Goal: Transaction & Acquisition: Purchase product/service

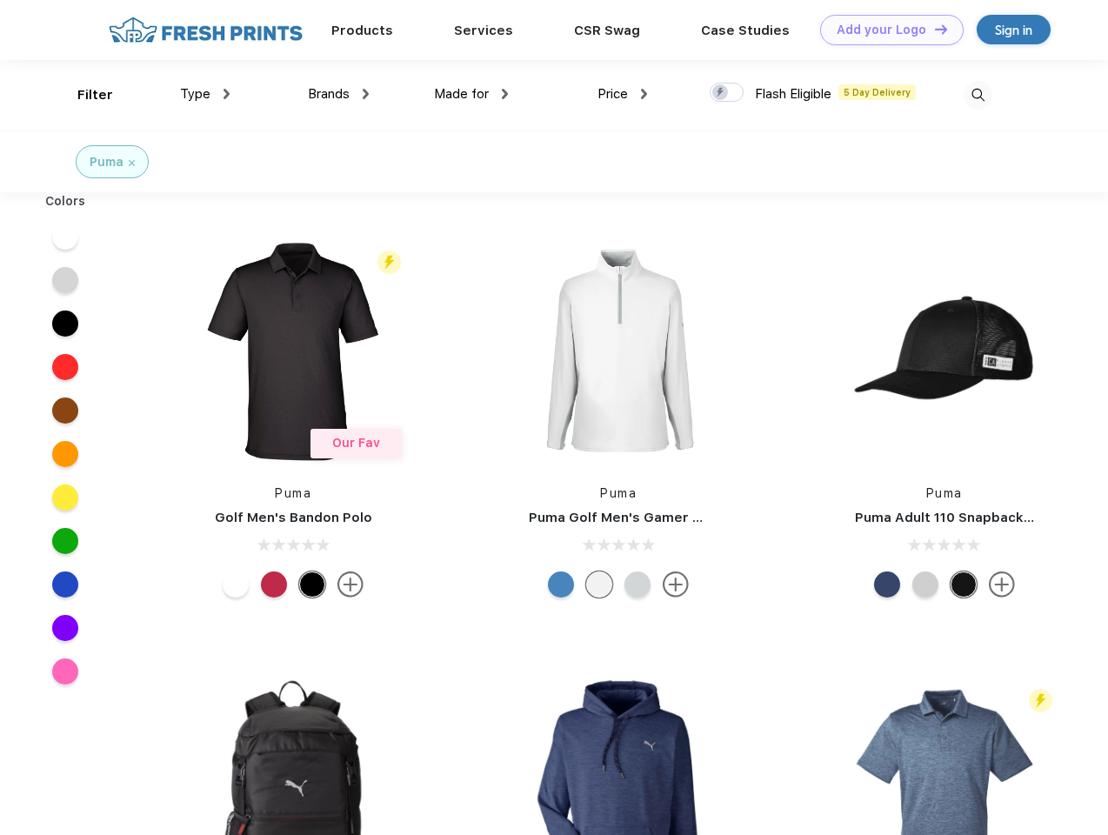
click at [885, 30] on link "Add your Logo Design Tool" at bounding box center [892, 30] width 144 height 30
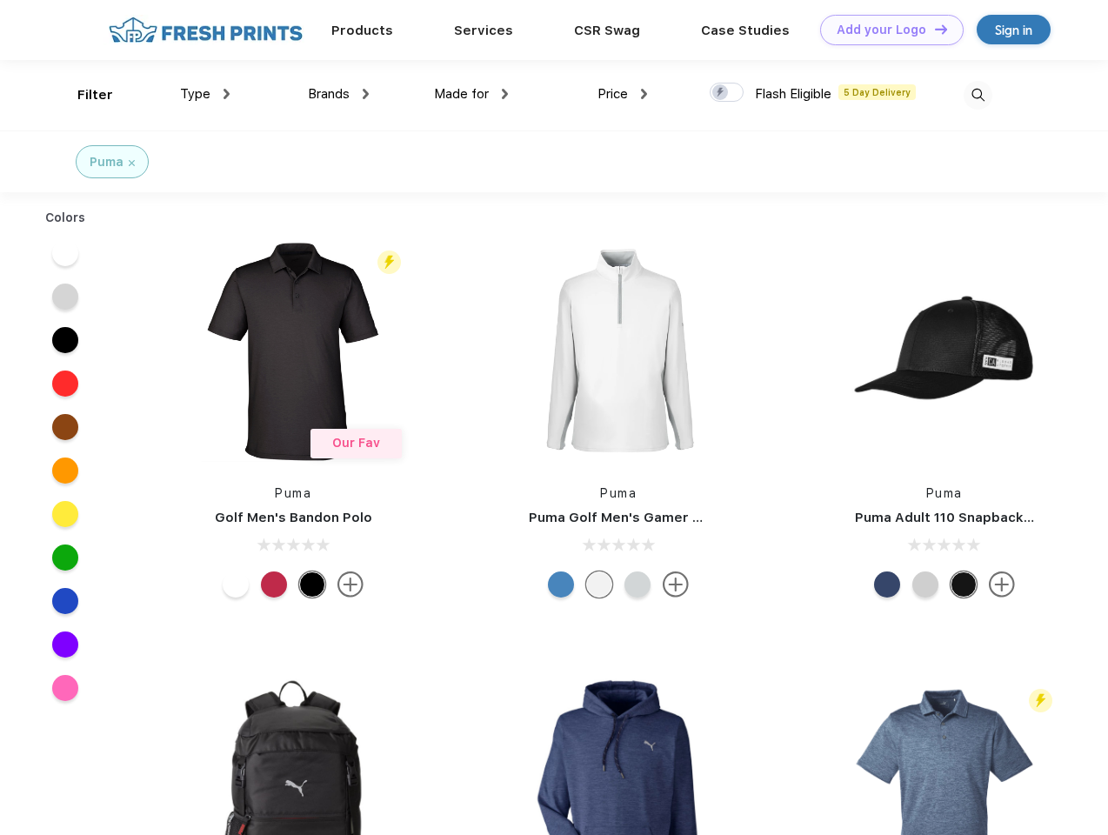
click at [0, 0] on div "Design Tool" at bounding box center [0, 0] width 0 height 0
click at [933, 29] on link "Add your Logo Design Tool" at bounding box center [892, 30] width 144 height 30
click at [83, 95] on div "Filter" at bounding box center [95, 95] width 36 height 20
click at [205, 94] on span "Type" at bounding box center [195, 94] width 30 height 16
click at [338, 94] on span "Brands" at bounding box center [329, 94] width 42 height 16
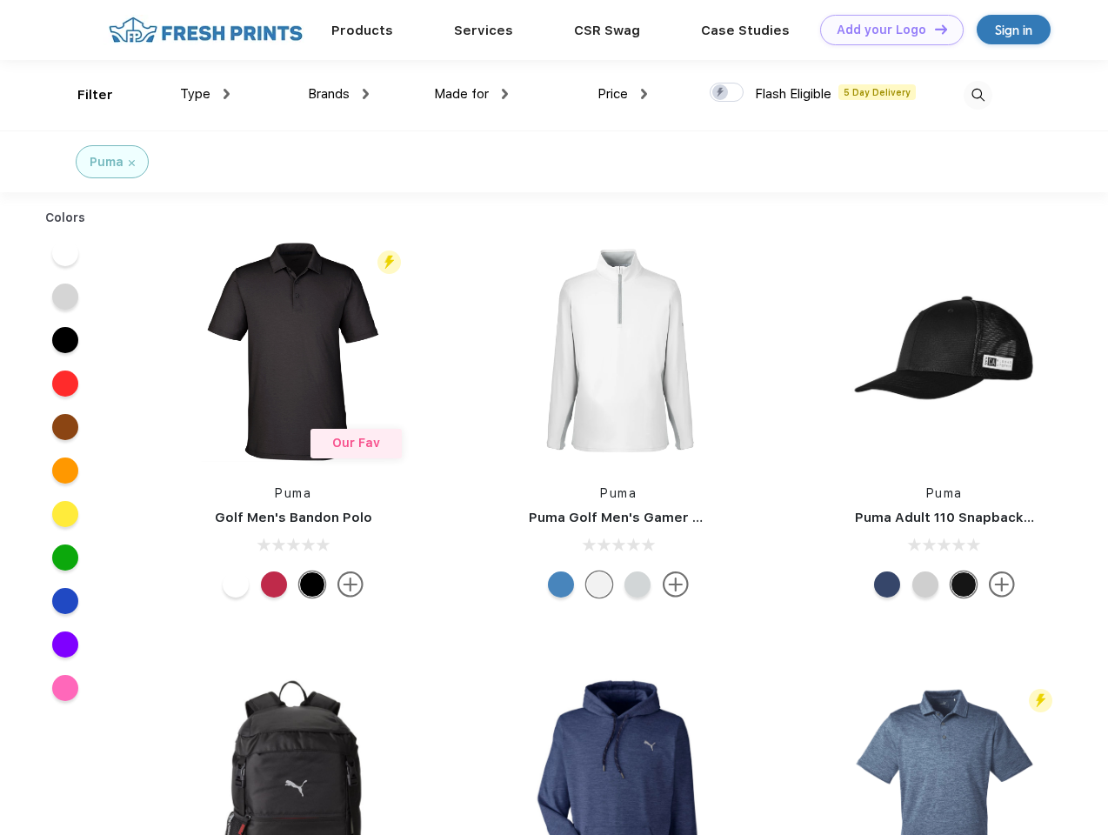
click at [471, 94] on span "Made for" at bounding box center [461, 94] width 55 height 16
click at [623, 94] on span "Price" at bounding box center [613, 94] width 30 height 16
click at [727, 93] on div at bounding box center [727, 92] width 34 height 19
click at [721, 93] on input "checkbox" at bounding box center [715, 87] width 11 height 11
click at [978, 95] on img at bounding box center [978, 95] width 29 height 29
